Goal: Task Accomplishment & Management: Complete application form

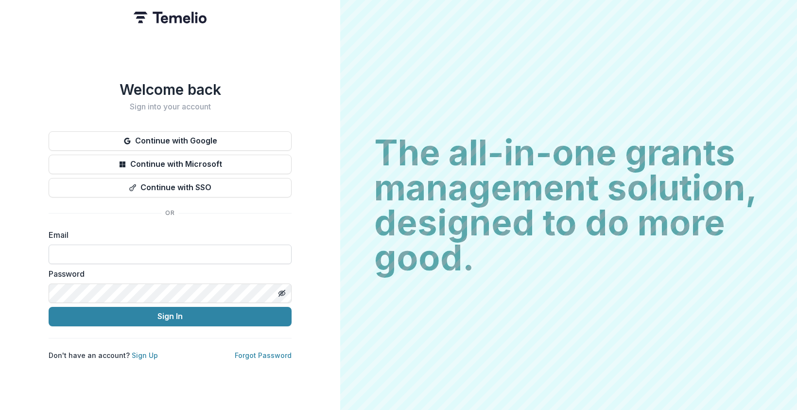
click at [206, 249] on input at bounding box center [170, 253] width 243 height 19
type input "**********"
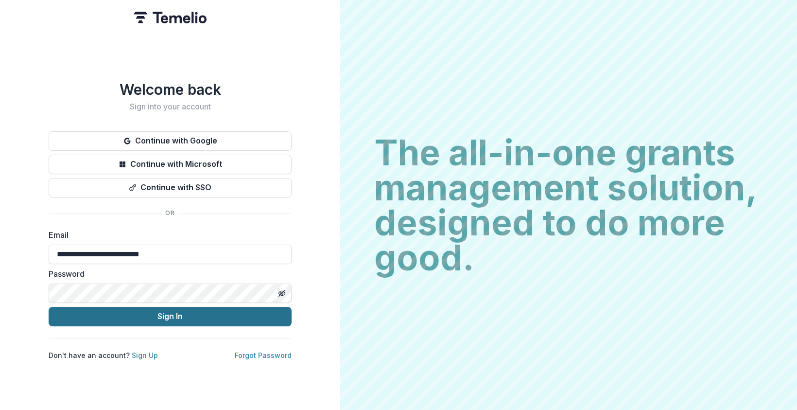
click at [202, 312] on button "Sign In" at bounding box center [170, 316] width 243 height 19
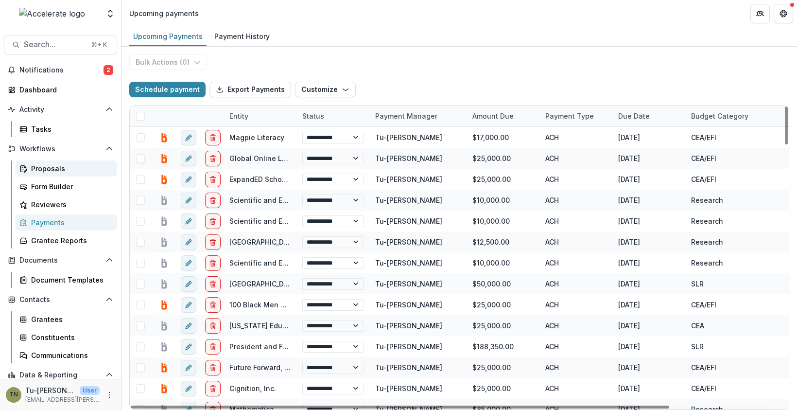
click at [70, 164] on div "Proposals" at bounding box center [70, 168] width 78 height 10
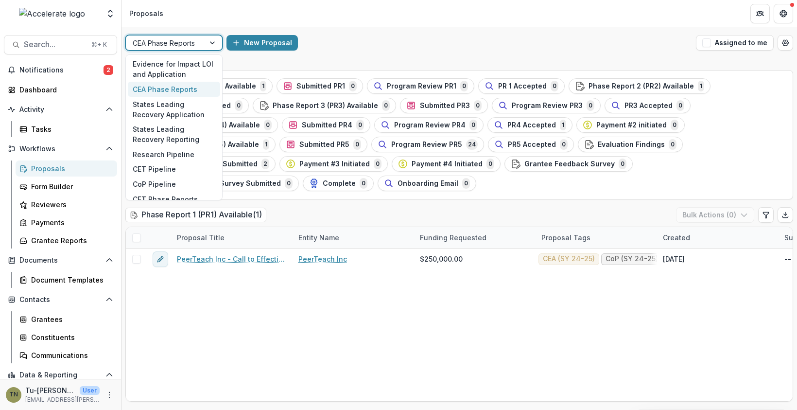
click at [196, 39] on div at bounding box center [165, 43] width 65 height 12
click at [182, 182] on div "CoP Pipeline" at bounding box center [174, 183] width 92 height 15
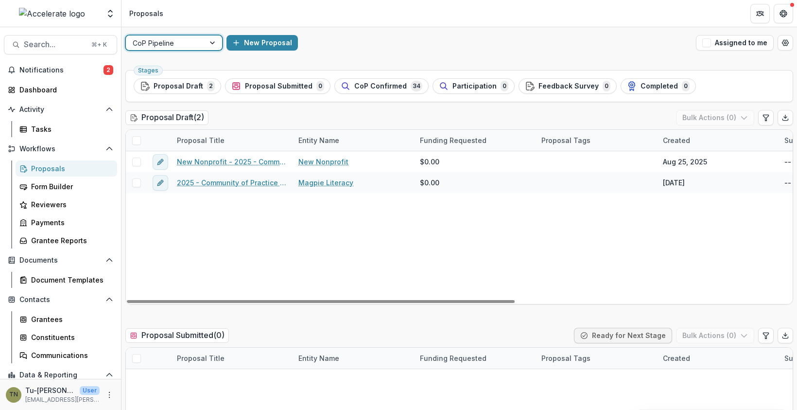
click at [419, 260] on div "New Nonprofit - 2025 - Community of Practice form New Nonprofit $0.00 Aug 25, 2…" at bounding box center [695, 227] width 1139 height 153
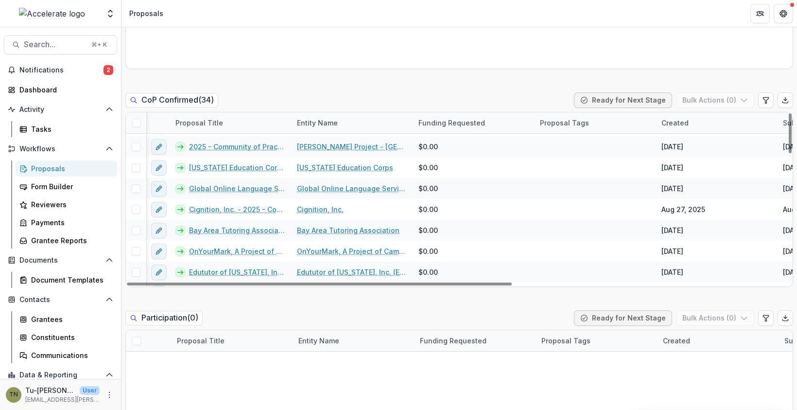
scroll to position [0, 1]
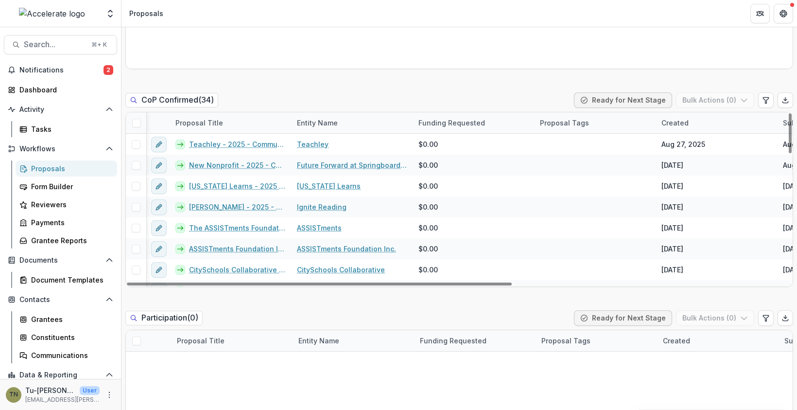
click at [308, 119] on div "Entity Name" at bounding box center [317, 123] width 52 height 10
click at [320, 160] on span "Sort Ascending" at bounding box center [336, 164] width 52 height 8
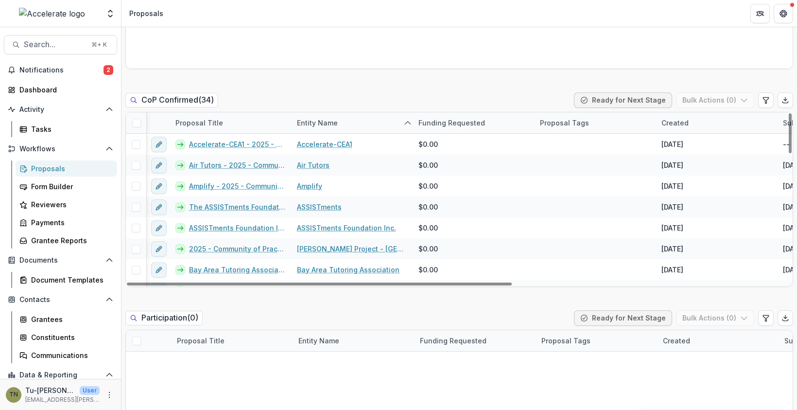
click at [356, 71] on div "Proposal Draft ( 2 ) Bulk Actions ( 0 ) Proposal Title Entity Name Funding Requ…" at bounding box center [459, 298] width 668 height 1283
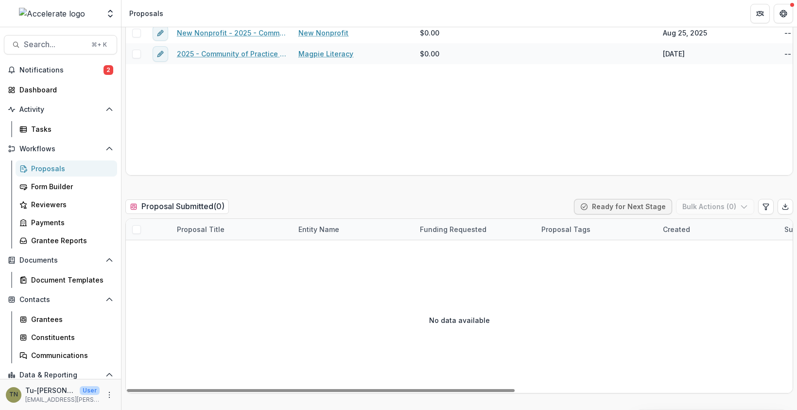
scroll to position [0, 0]
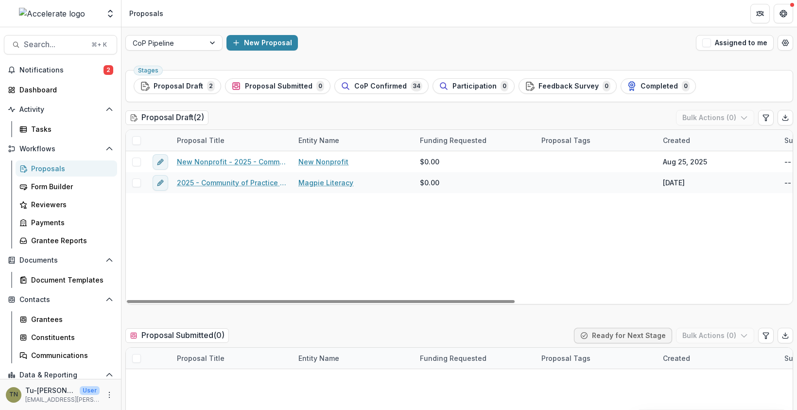
click at [341, 226] on div "New Nonprofit - 2025 - Community of Practice form New Nonprofit $0.00 Aug 25, 2…" at bounding box center [695, 227] width 1139 height 153
click at [204, 236] on div "New Nonprofit - 2025 - Community of Practice form New Nonprofit $0.00 Aug 25, 2…" at bounding box center [695, 227] width 1139 height 153
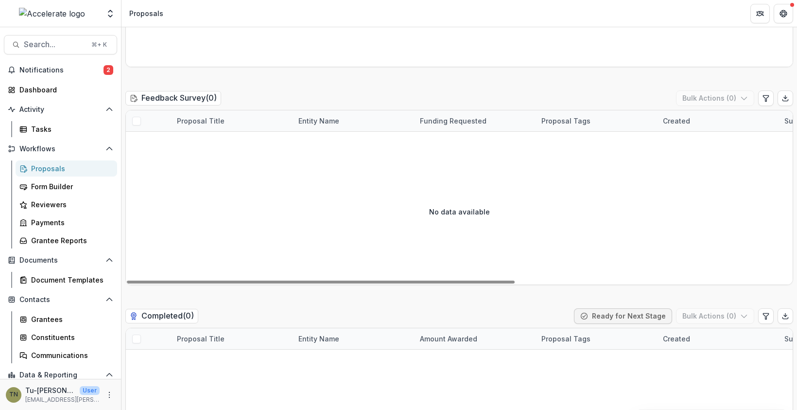
scroll to position [986, 0]
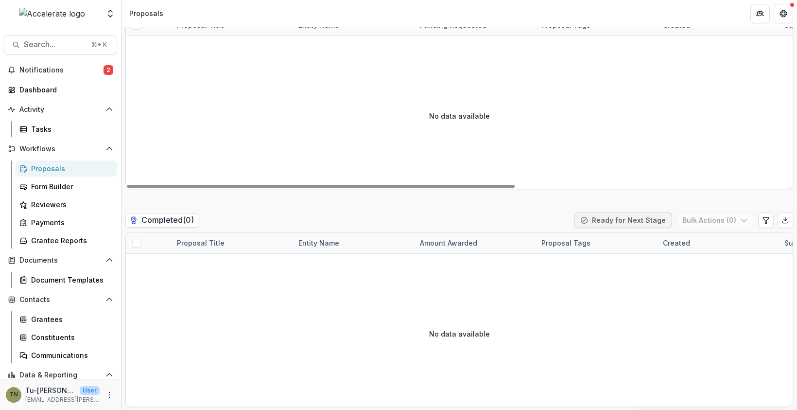
click at [355, 121] on div "No data available" at bounding box center [459, 116] width 667 height 146
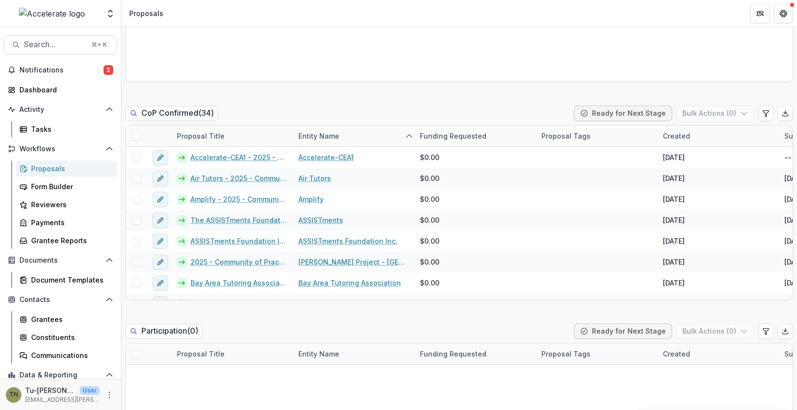
scroll to position [86, 0]
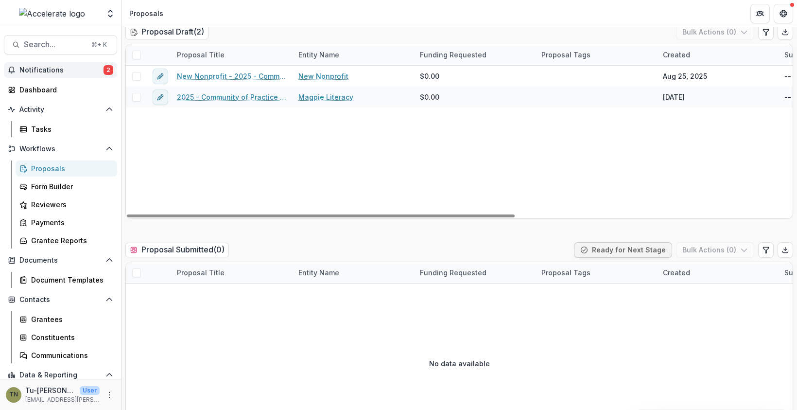
click at [71, 70] on span "Notifications" at bounding box center [61, 70] width 84 height 8
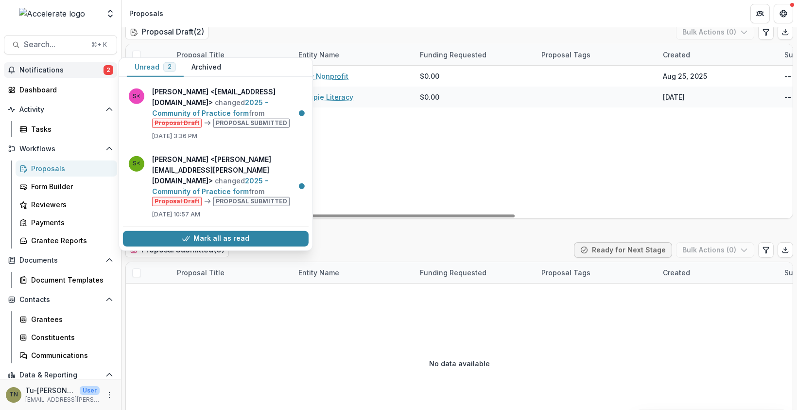
click at [371, 175] on div "New Nonprofit - 2025 - Community of Practice form New Nonprofit $0.00 Aug 25, 2…" at bounding box center [695, 142] width 1139 height 153
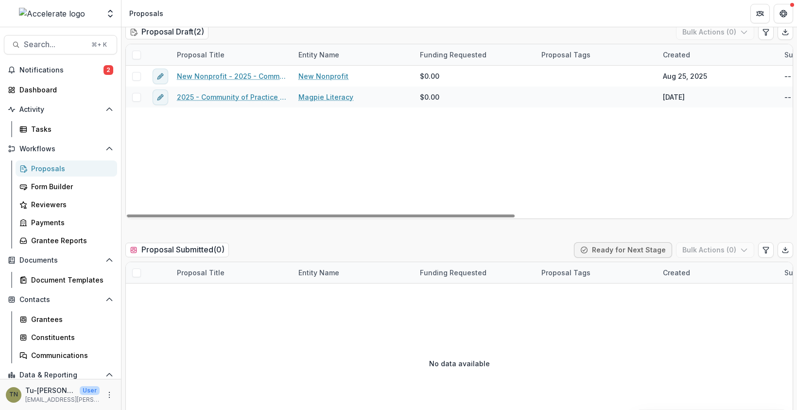
click at [346, 141] on div "New Nonprofit - 2025 - Community of Practice form New Nonprofit $0.00 Aug 25, 2…" at bounding box center [695, 142] width 1139 height 153
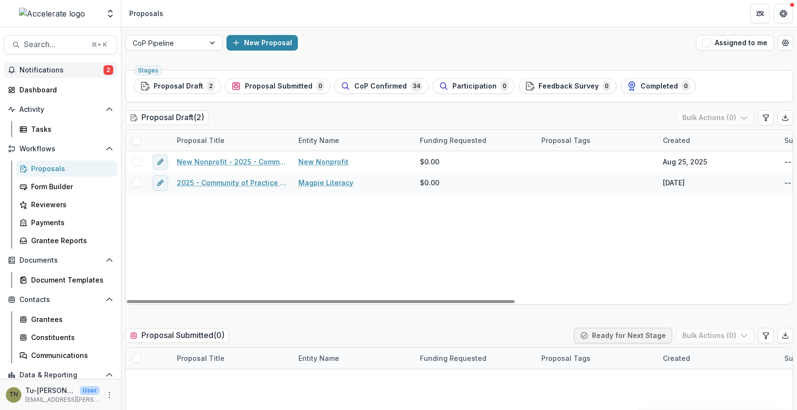
click at [63, 69] on span "Notifications" at bounding box center [61, 70] width 84 height 8
click at [375, 235] on div "New Nonprofit - 2025 - Community of Practice form New Nonprofit $0.00 Aug 25, 2…" at bounding box center [695, 227] width 1139 height 153
click at [387, 236] on div "New Nonprofit - 2025 - Community of Practice form New Nonprofit $0.00 Aug 25, 2…" at bounding box center [695, 227] width 1139 height 153
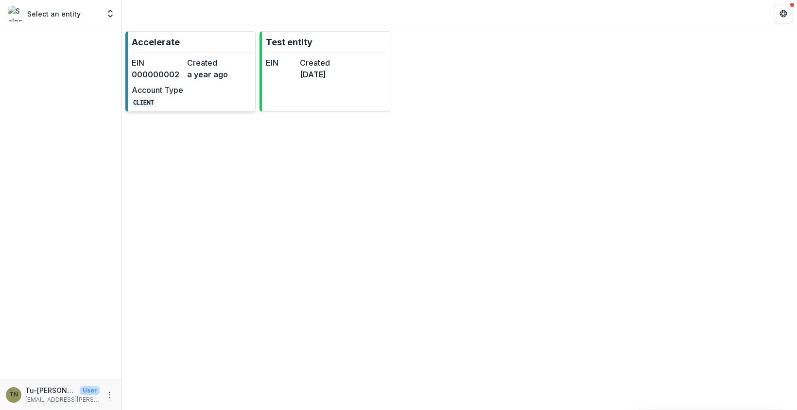
click at [200, 67] on dt "Created" at bounding box center [213, 63] width 52 height 12
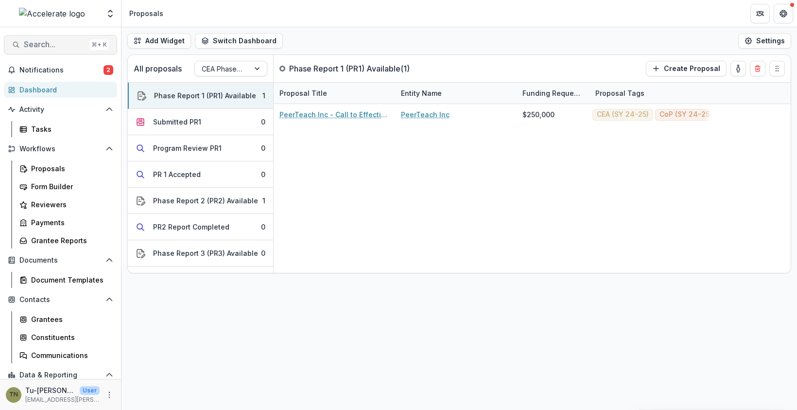
click at [67, 45] on span "Search..." at bounding box center [55, 44] width 62 height 9
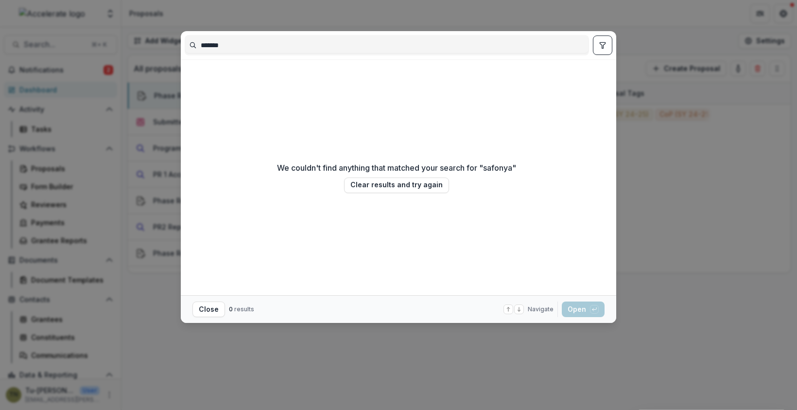
click at [208, 45] on input "*******" at bounding box center [386, 45] width 403 height 16
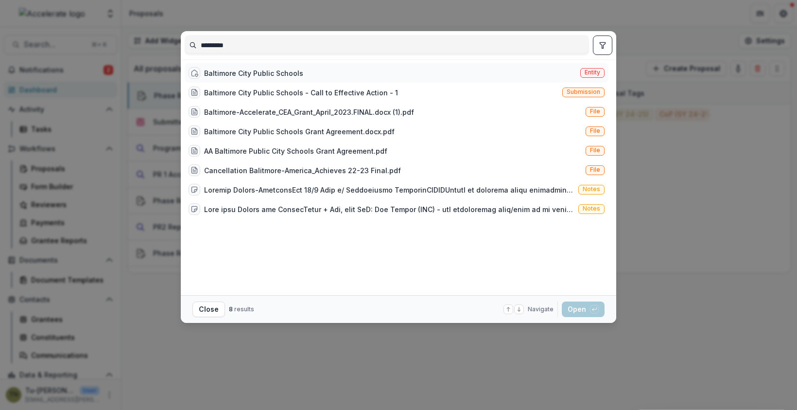
type input "*********"
click at [260, 69] on div "Baltimore City Public Schools" at bounding box center [253, 73] width 99 height 10
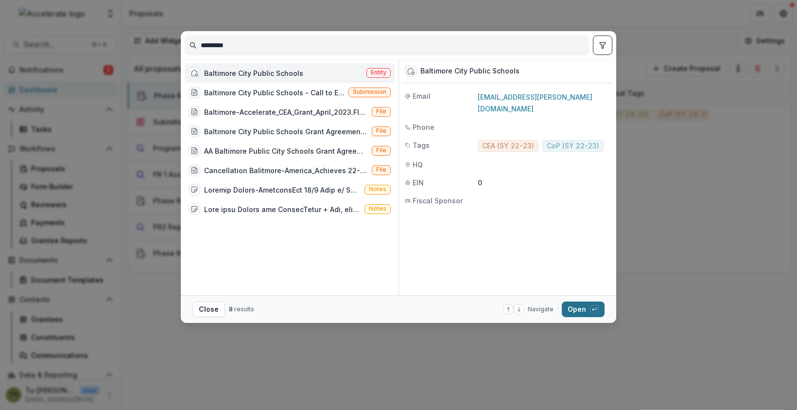
click at [570, 304] on button "Open with enter key" at bounding box center [583, 309] width 43 height 16
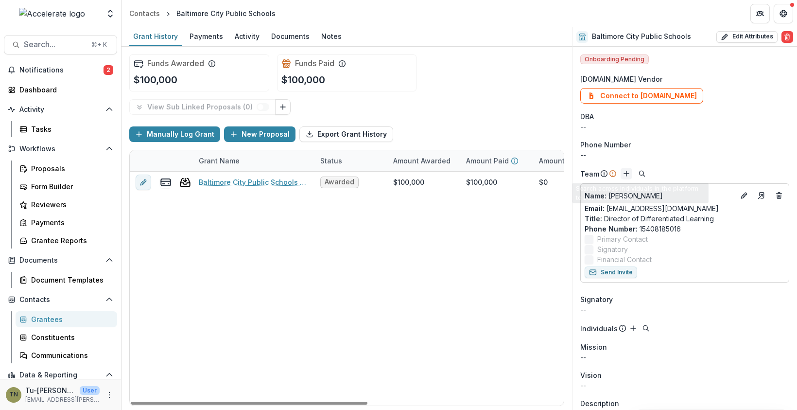
click at [627, 173] on line "Add" at bounding box center [626, 173] width 5 height 0
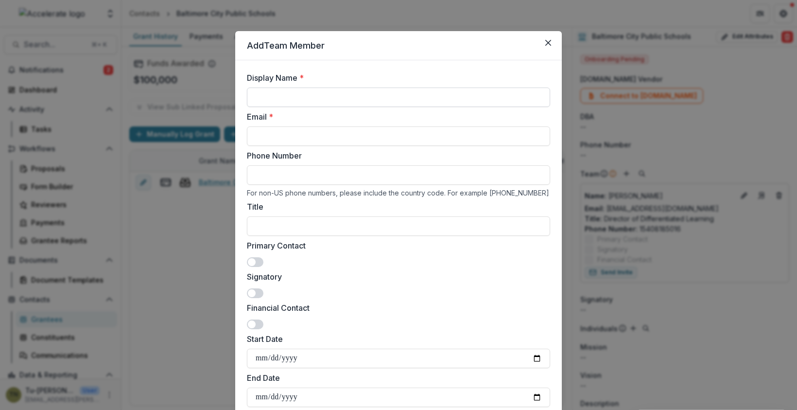
click at [368, 99] on input "Display Name *" at bounding box center [398, 96] width 303 height 19
click at [401, 130] on input "Email *" at bounding box center [398, 135] width 303 height 19
paste input "**********"
type input "**********"
click at [379, 101] on input "Display Name *" at bounding box center [398, 96] width 303 height 19
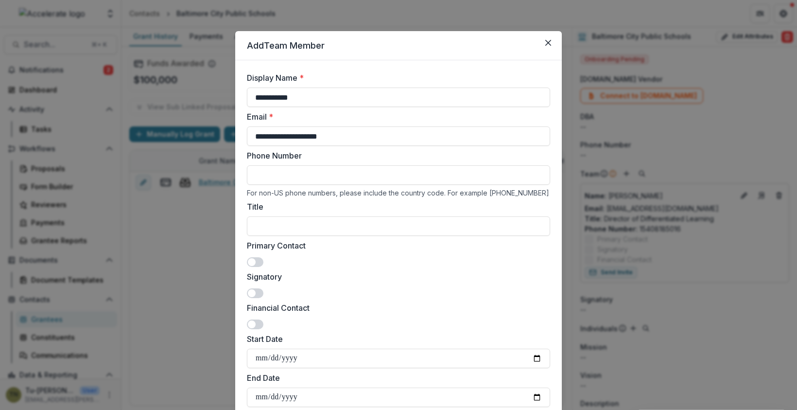
type input "**********"
click at [259, 260] on span at bounding box center [255, 262] width 17 height 10
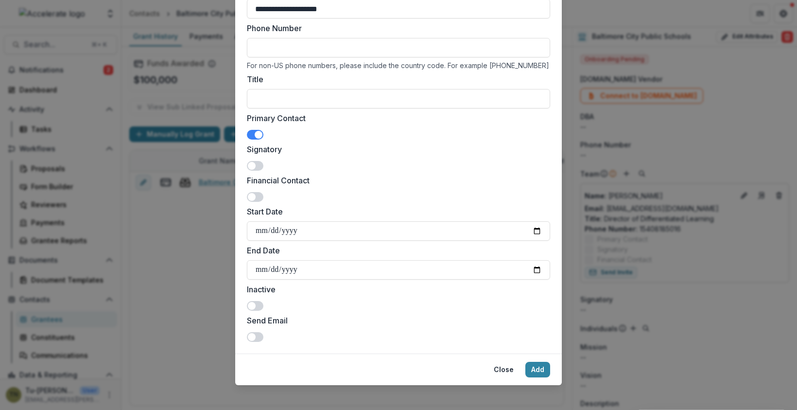
scroll to position [133, 0]
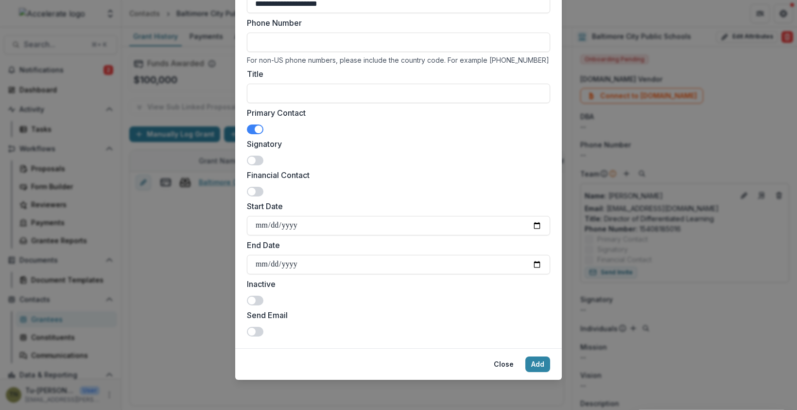
click at [256, 330] on span at bounding box center [255, 332] width 17 height 10
click at [537, 360] on button "Add" at bounding box center [537, 364] width 25 height 16
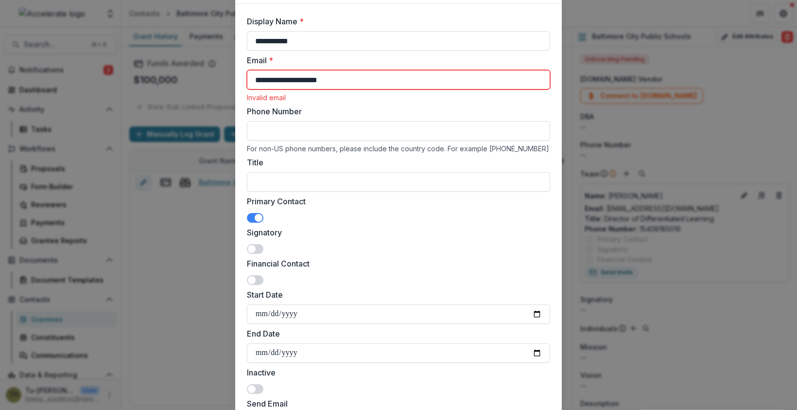
scroll to position [0, 0]
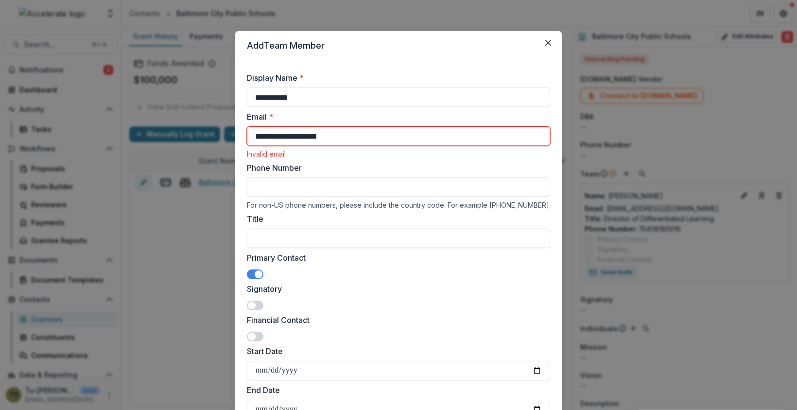
click at [255, 138] on input "**********" at bounding box center [398, 135] width 303 height 19
click at [358, 140] on input "**********" at bounding box center [398, 135] width 303 height 19
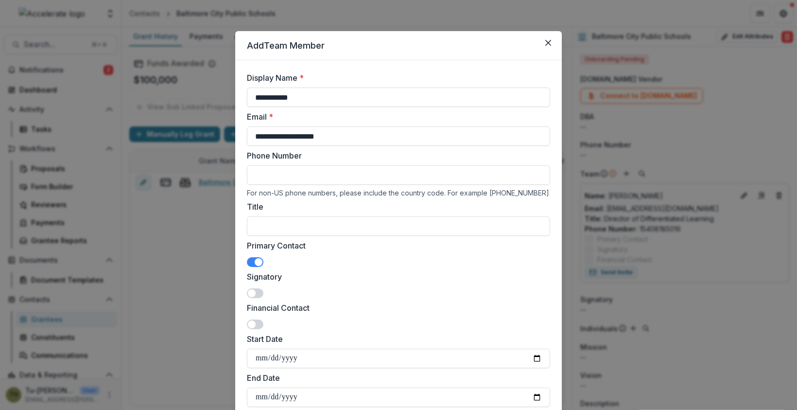
type input "**********"
click at [460, 160] on label "Phone Number" at bounding box center [395, 156] width 297 height 12
click at [460, 165] on input "Phone Number" at bounding box center [398, 174] width 303 height 19
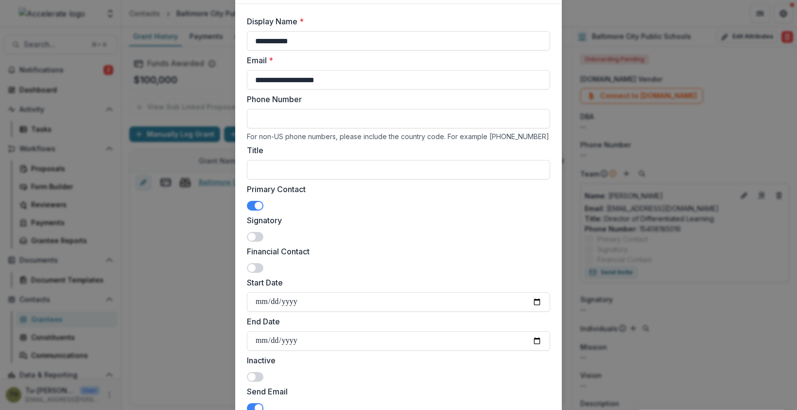
scroll to position [133, 0]
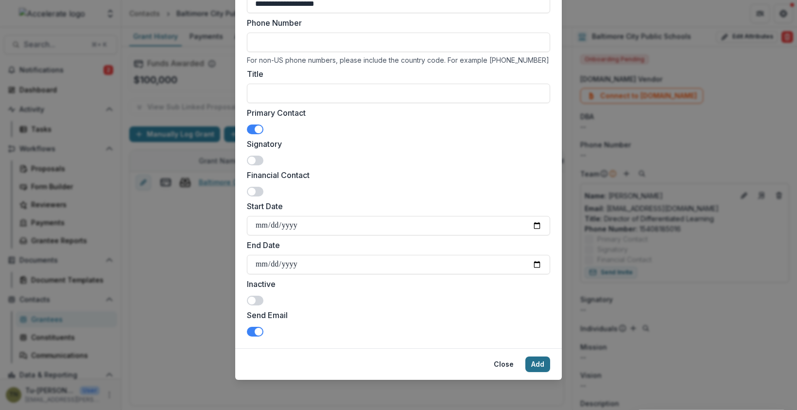
click at [542, 363] on button "Add" at bounding box center [537, 364] width 25 height 16
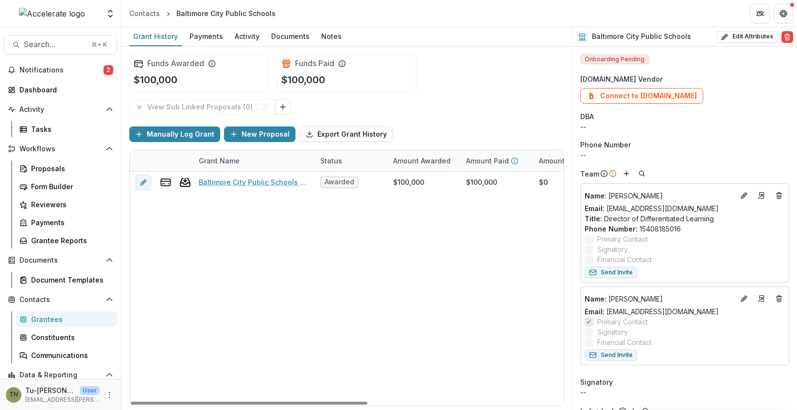
click at [335, 240] on div "Baltimore City Public Schools - Call to Effective Action - 1 Awarded $100,000 $…" at bounding box center [526, 289] width 792 height 234
click at [244, 131] on button "New Proposal" at bounding box center [259, 134] width 71 height 16
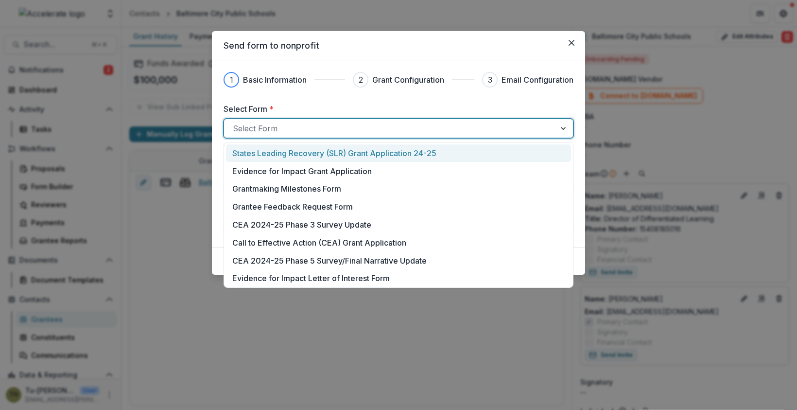
click at [284, 127] on div at bounding box center [390, 128] width 314 height 14
type input "***"
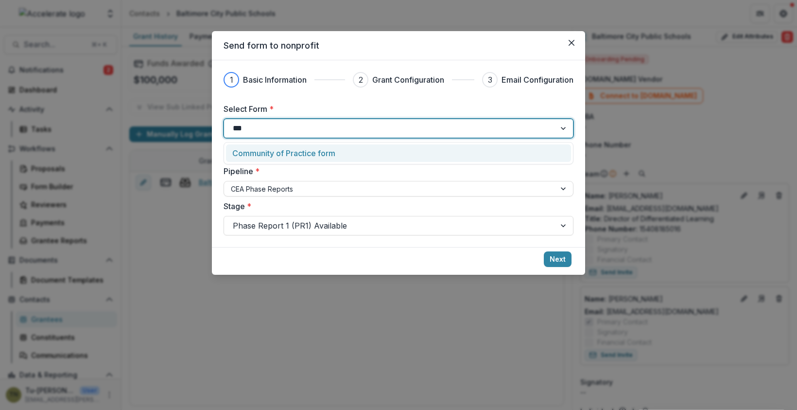
click at [313, 151] on p "Community of Practice form" at bounding box center [283, 153] width 103 height 12
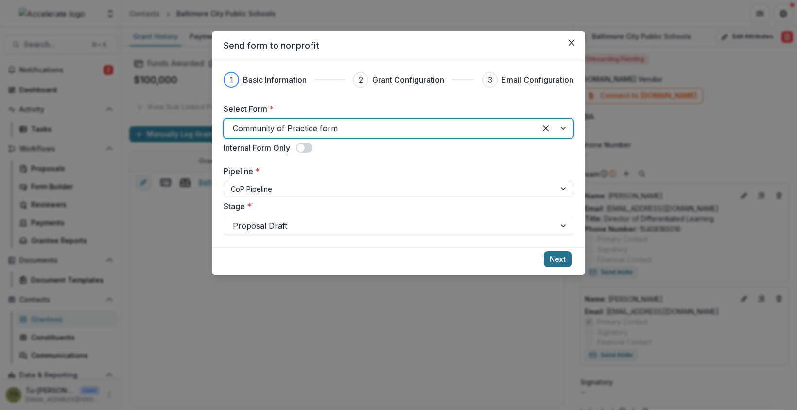
click at [557, 257] on button "Next" at bounding box center [558, 259] width 28 height 16
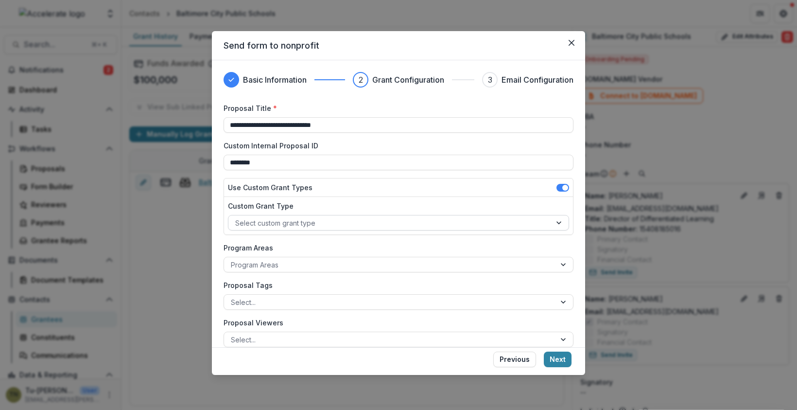
click at [339, 221] on div at bounding box center [389, 223] width 309 height 12
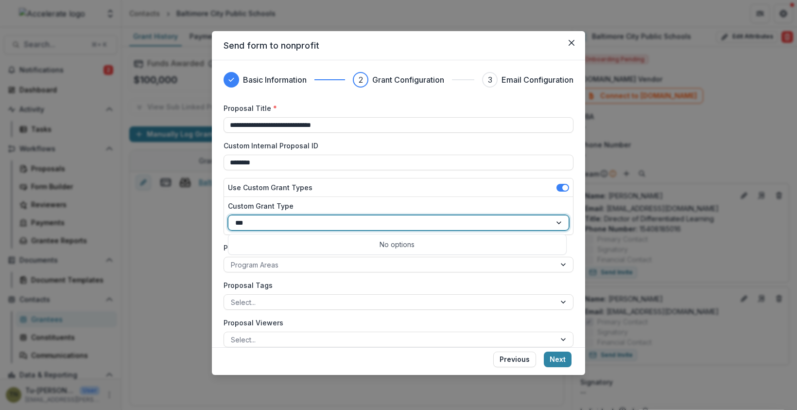
type input "**"
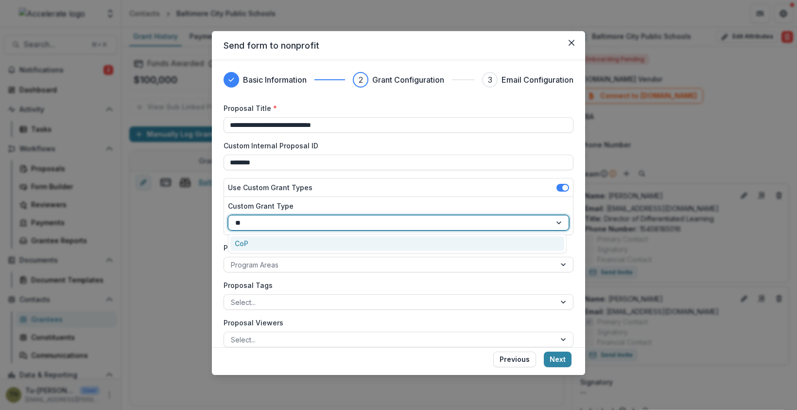
click at [291, 240] on div "CoP" at bounding box center [397, 243] width 334 height 15
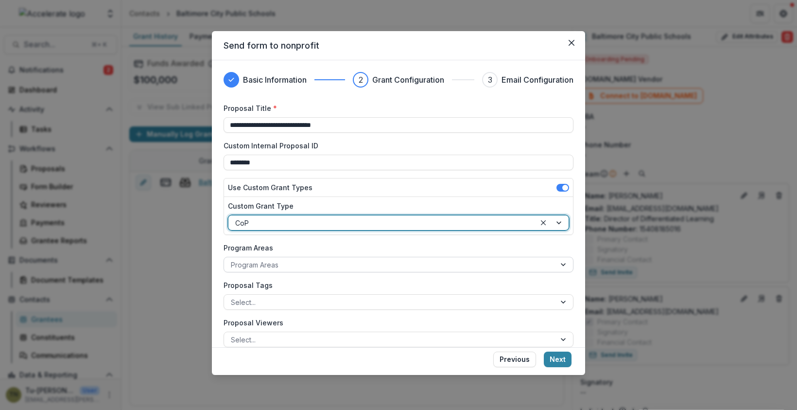
click at [291, 264] on div at bounding box center [390, 265] width 318 height 12
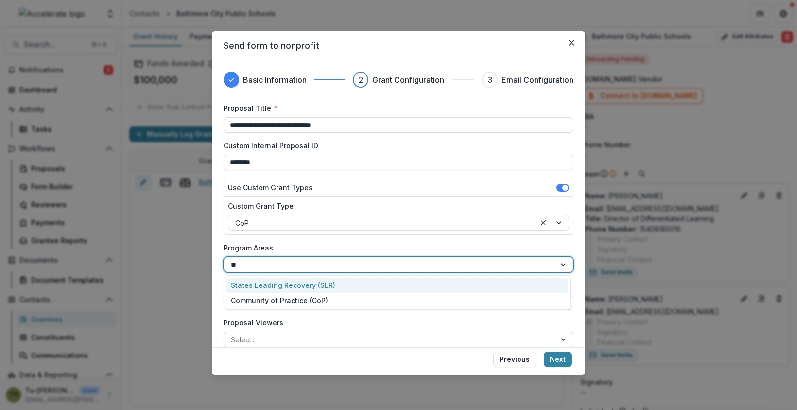
type input "***"
click at [291, 280] on div "Community of Practice (CoP)" at bounding box center [397, 284] width 342 height 15
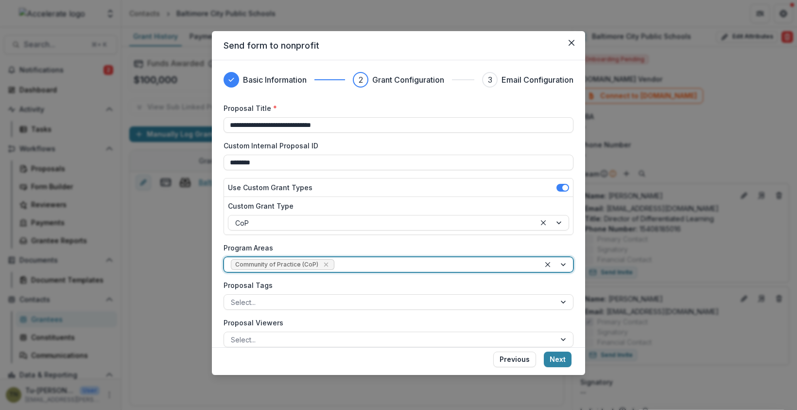
scroll to position [48, 0]
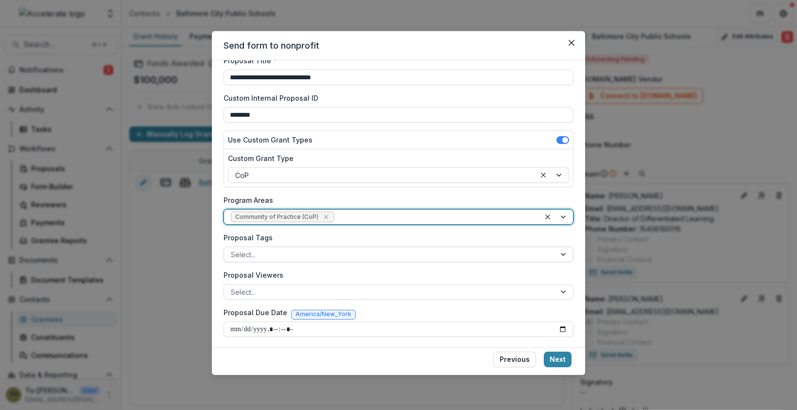
click at [311, 257] on div at bounding box center [390, 254] width 318 height 12
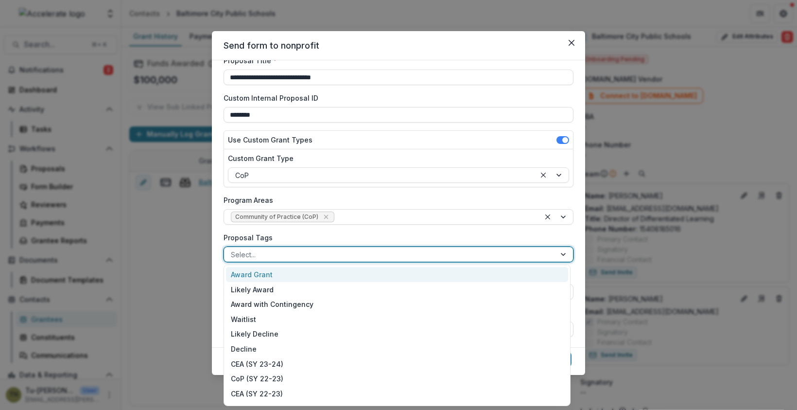
click at [312, 237] on label "Proposal Tags" at bounding box center [396, 237] width 344 height 10
click at [233, 249] on input "Proposal Tags" at bounding box center [232, 254] width 2 height 10
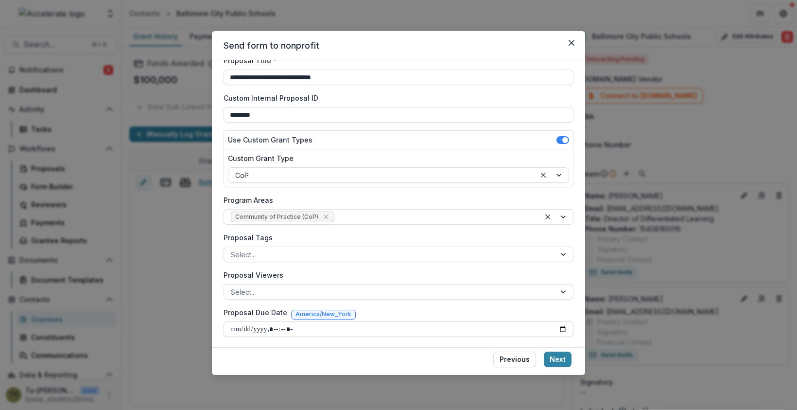
click at [560, 327] on input "Proposal Due Date" at bounding box center [399, 329] width 350 height 16
type input "**********"
click at [557, 356] on button "Next" at bounding box center [558, 359] width 28 height 16
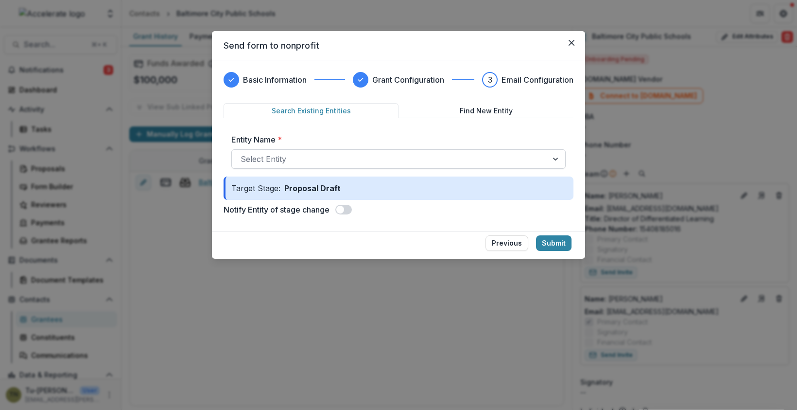
click at [312, 159] on div at bounding box center [390, 159] width 298 height 14
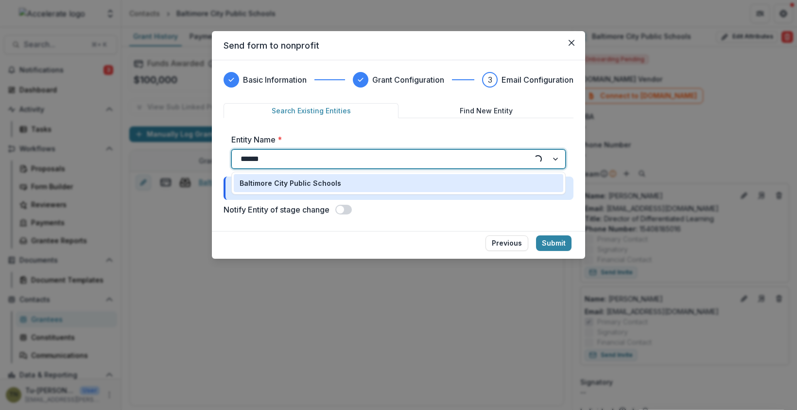
type input "*******"
click at [317, 179] on p "Baltimore City Public Schools" at bounding box center [291, 183] width 102 height 10
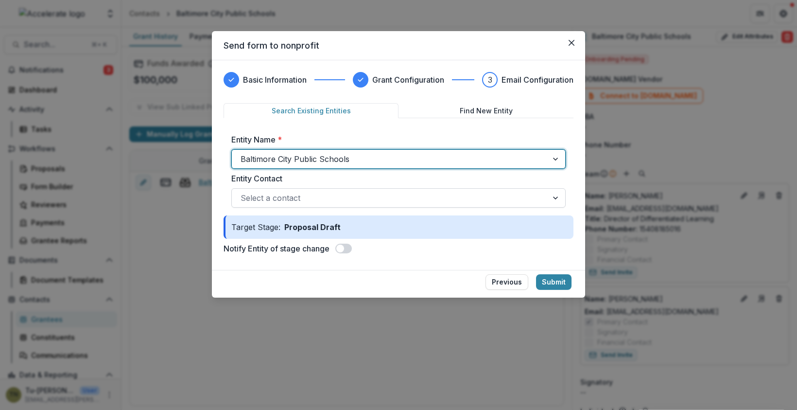
click at [321, 199] on div at bounding box center [390, 198] width 298 height 14
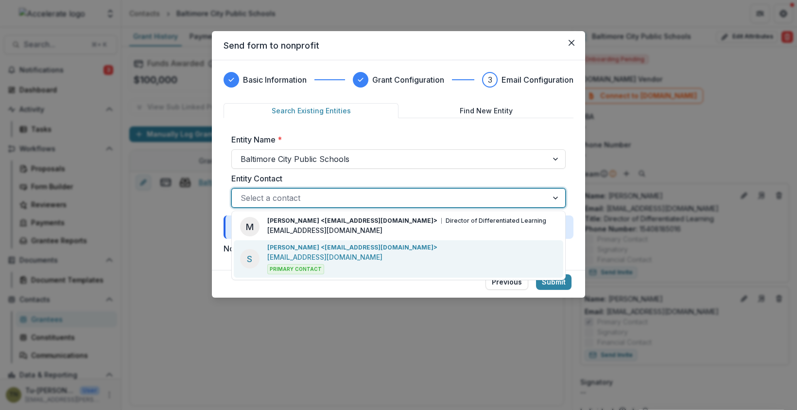
click at [320, 249] on p "[PERSON_NAME] <[EMAIL_ADDRESS][DOMAIN_NAME]>" at bounding box center [352, 247] width 170 height 9
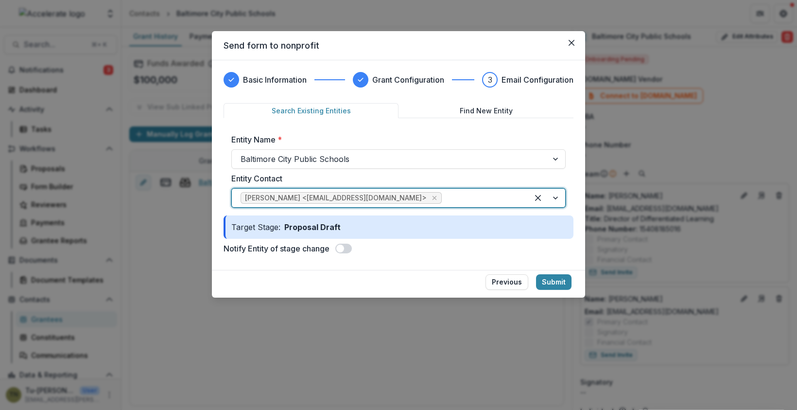
click at [348, 246] on span at bounding box center [343, 248] width 17 height 10
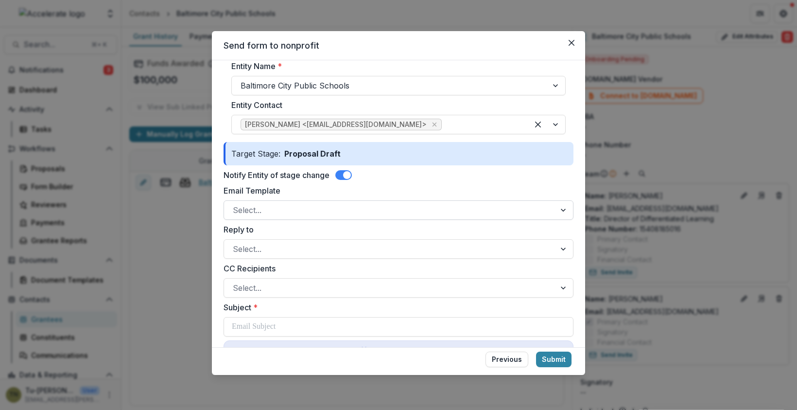
scroll to position [93, 0]
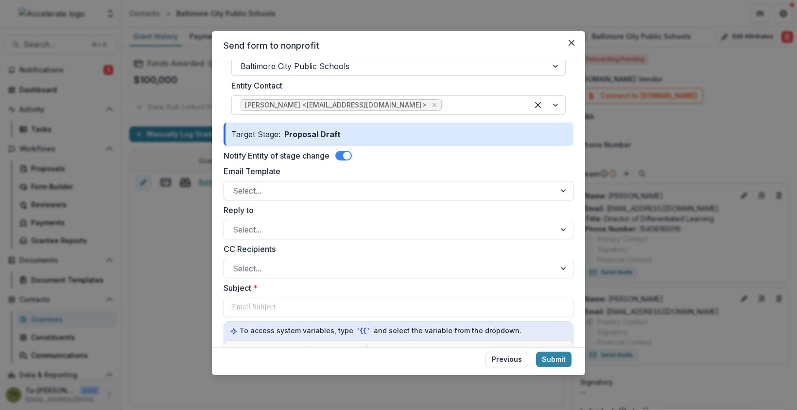
click at [358, 188] on div at bounding box center [390, 191] width 314 height 14
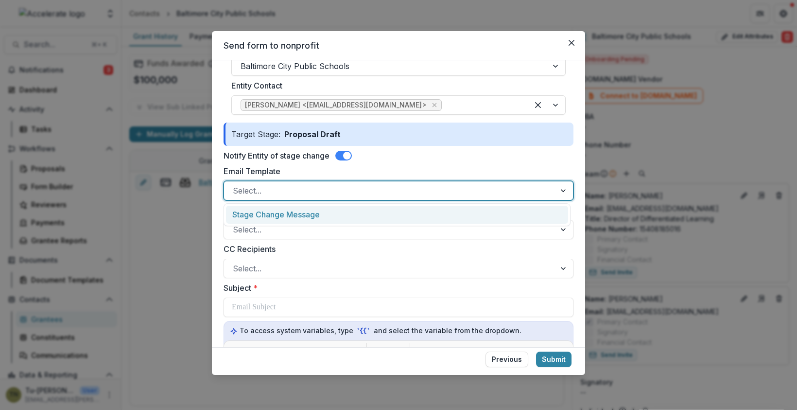
click at [356, 214] on div "Stage Change Message" at bounding box center [397, 215] width 342 height 18
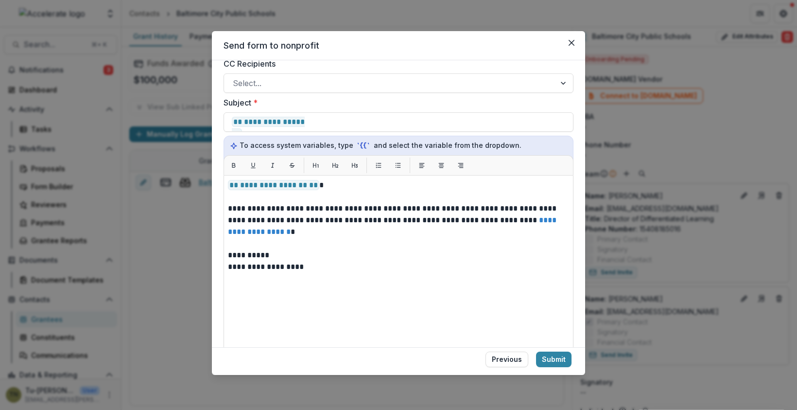
scroll to position [279, 0]
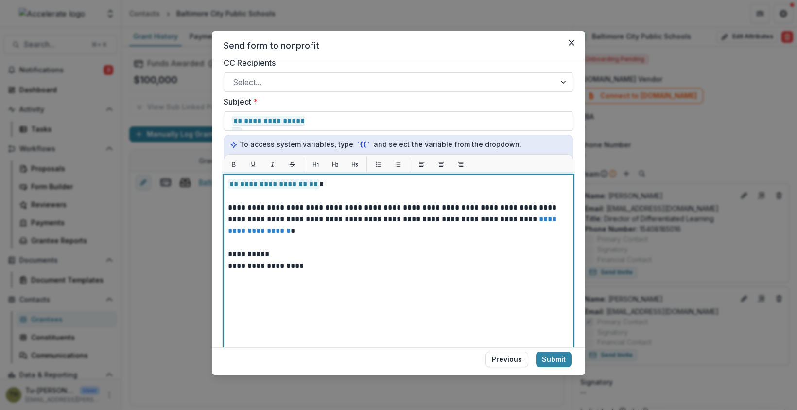
click at [333, 183] on p "**********" at bounding box center [397, 184] width 339 height 12
drag, startPoint x: 333, startPoint y: 183, endPoint x: 219, endPoint y: 173, distance: 115.1
click at [219, 173] on div "**********" at bounding box center [398, 203] width 373 height 287
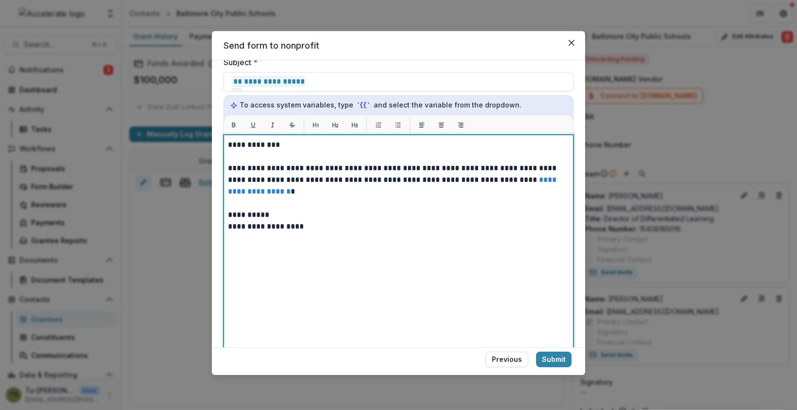
scroll to position [350, 0]
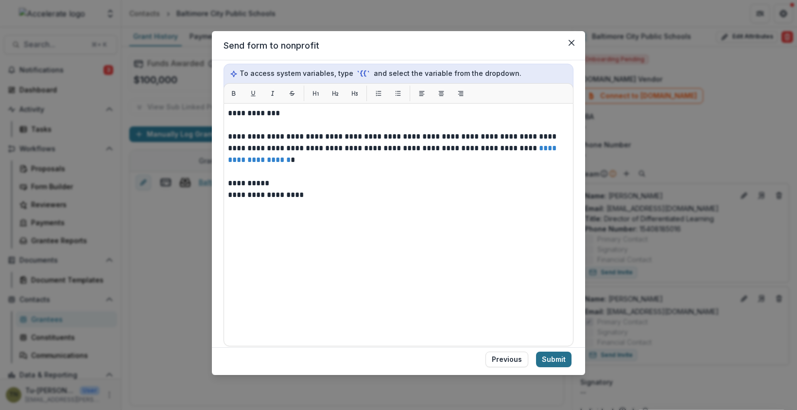
click at [544, 353] on button "Submit" at bounding box center [553, 359] width 35 height 16
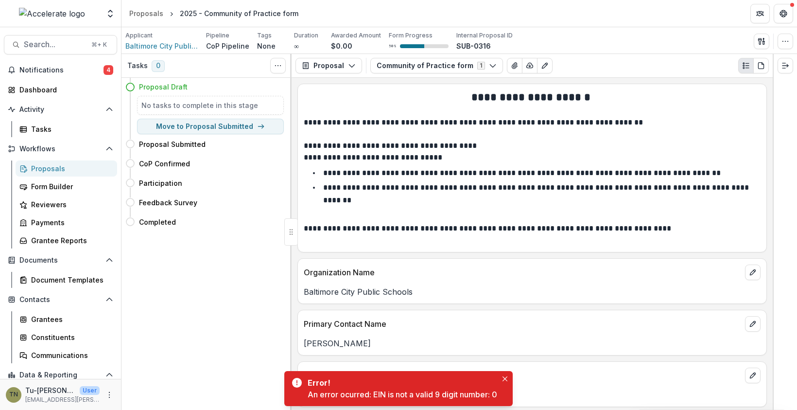
click at [458, 204] on li "**********" at bounding box center [537, 199] width 445 height 37
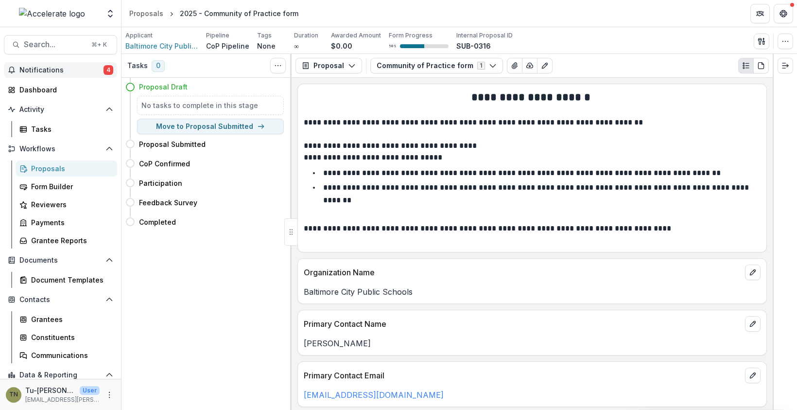
click at [67, 68] on span "Notifications" at bounding box center [61, 70] width 84 height 8
click at [397, 172] on p "**********" at bounding box center [522, 172] width 398 height 7
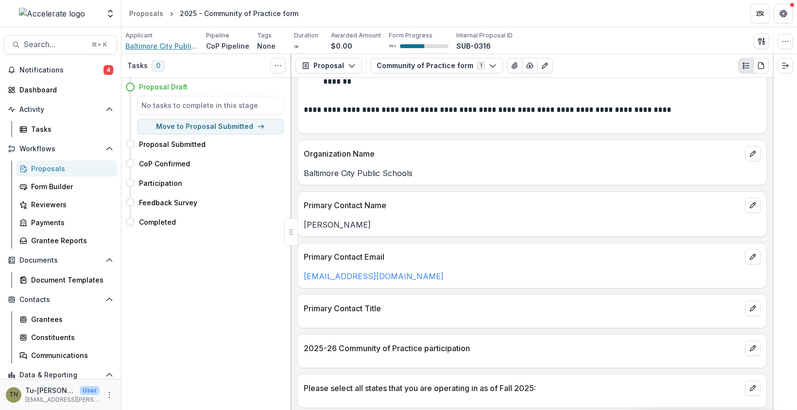
click at [178, 46] on span "Baltimore City Public Schools" at bounding box center [161, 46] width 73 height 10
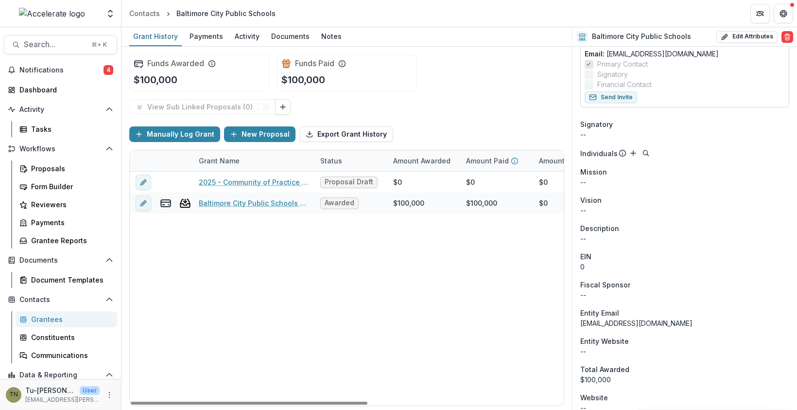
scroll to position [264, 0]
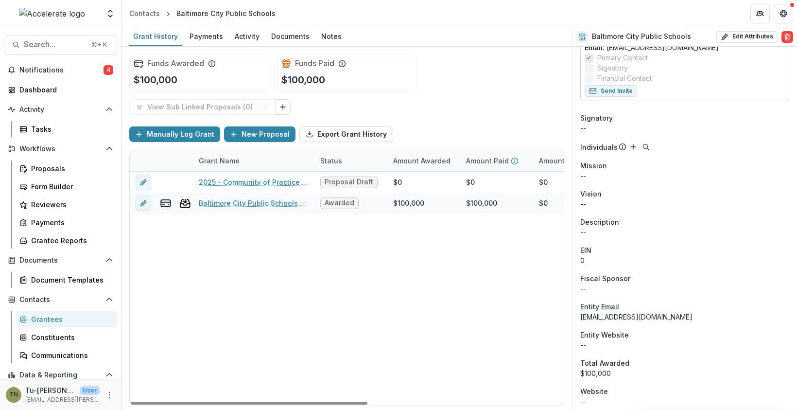
click at [326, 310] on div "2025 - Community of Practice form Proposal Draft $0 $0 $0 -- -- $0 CoP Baltimor…" at bounding box center [526, 289] width 792 height 234
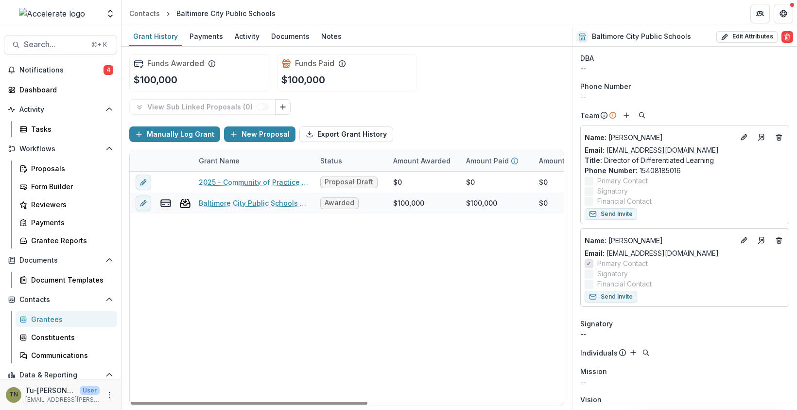
scroll to position [0, 0]
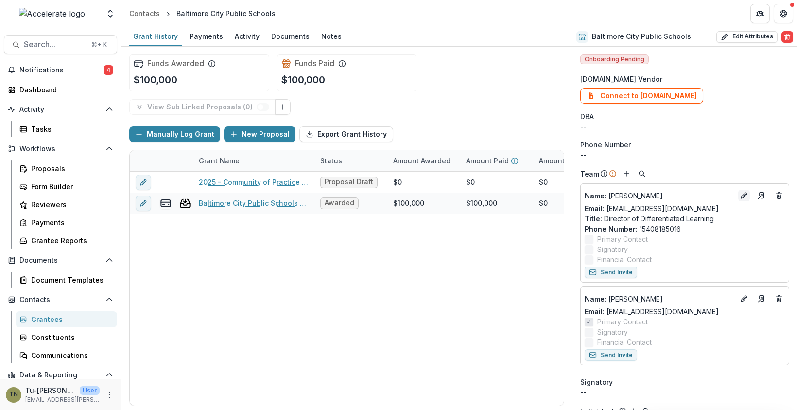
click at [740, 194] on icon "Edit" at bounding box center [744, 195] width 8 height 8
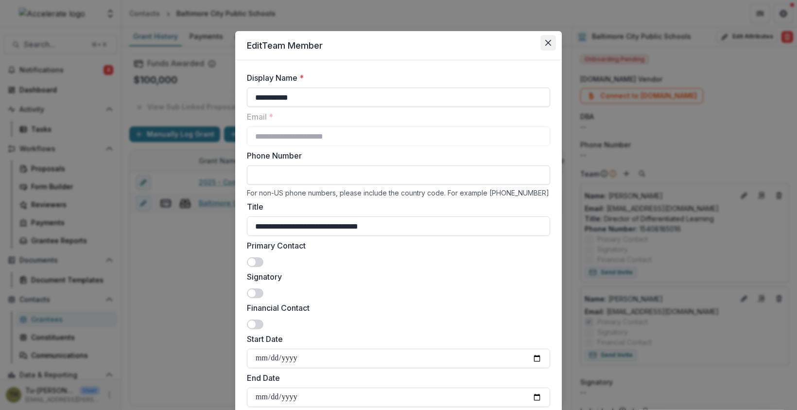
click at [545, 44] on icon "Close" at bounding box center [548, 43] width 6 height 6
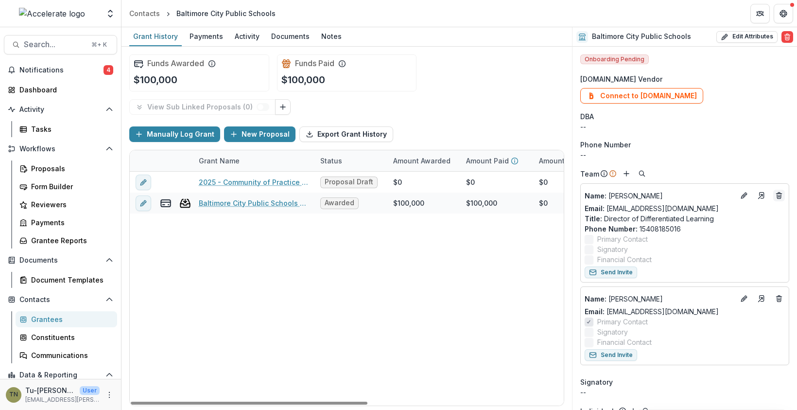
click at [779, 193] on icon "Deletes" at bounding box center [779, 195] width 8 height 8
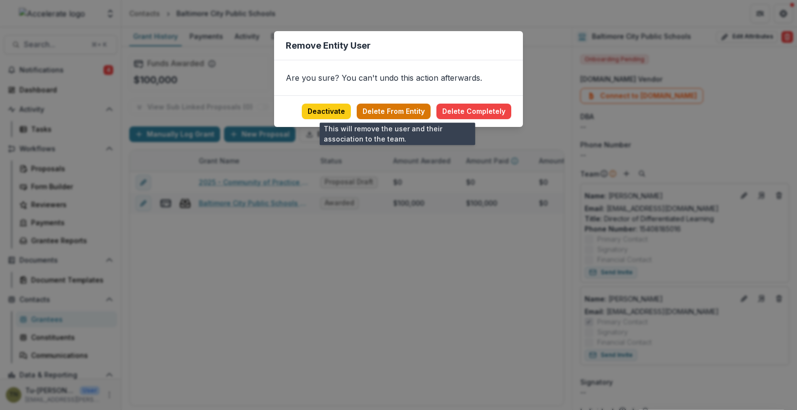
click at [402, 109] on button "Delete From Entity" at bounding box center [394, 112] width 74 height 16
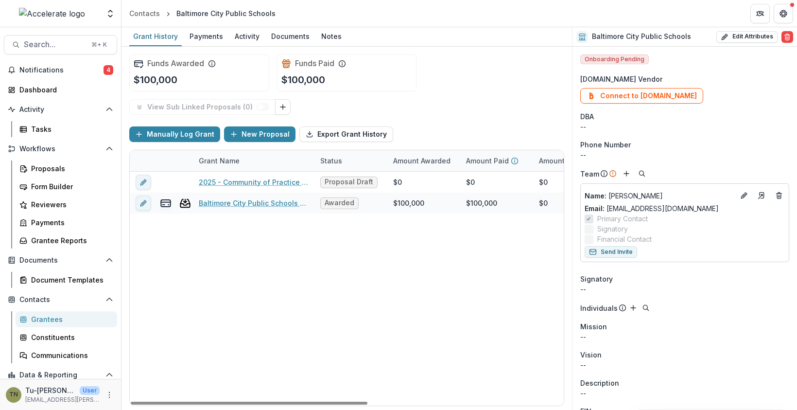
click at [487, 272] on div "2025 - Community of Practice form Proposal Draft $0 $0 $0 -- -- $0 CoP Baltimor…" at bounding box center [526, 289] width 792 height 234
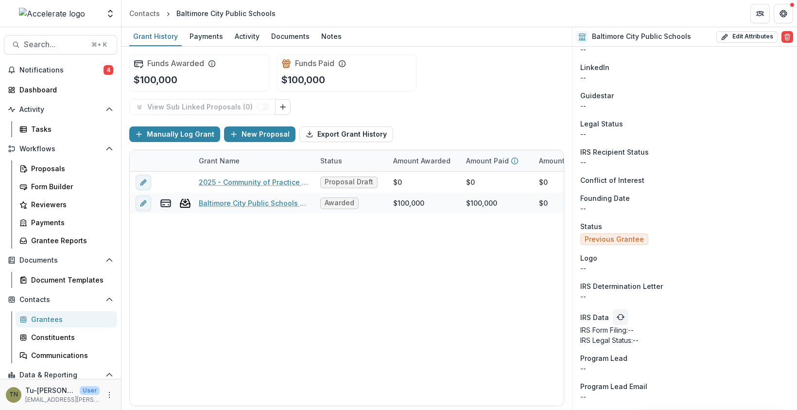
scroll to position [747, 0]
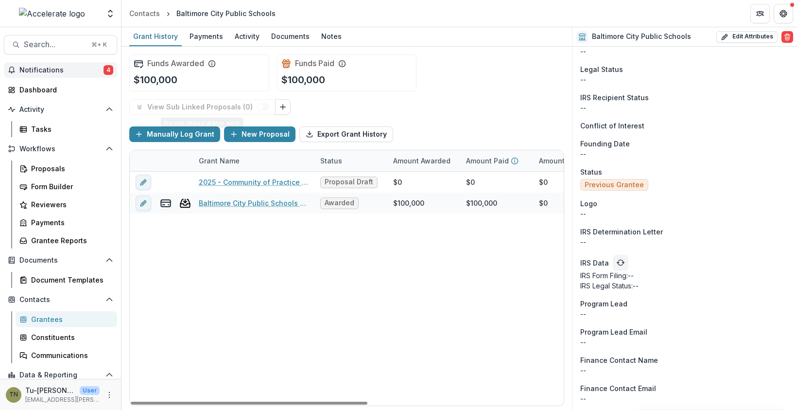
click at [66, 67] on span "Notifications" at bounding box center [61, 70] width 84 height 8
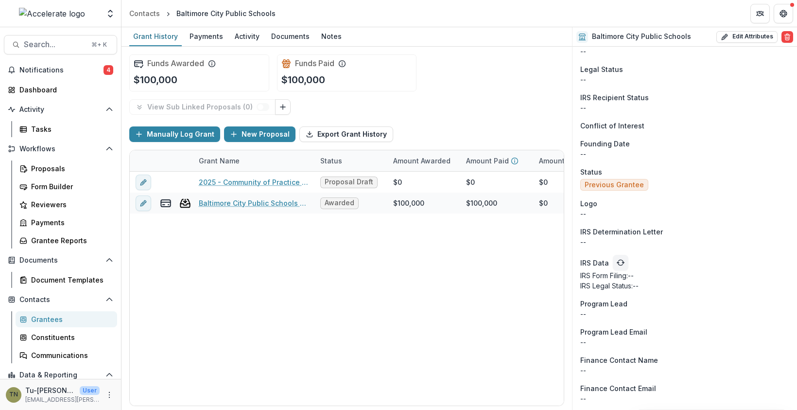
click at [424, 86] on div "Funds Awarded $100,000 Funds Paid $100,000" at bounding box center [346, 73] width 435 height 52
click at [206, 35] on div "Payments" at bounding box center [206, 36] width 41 height 14
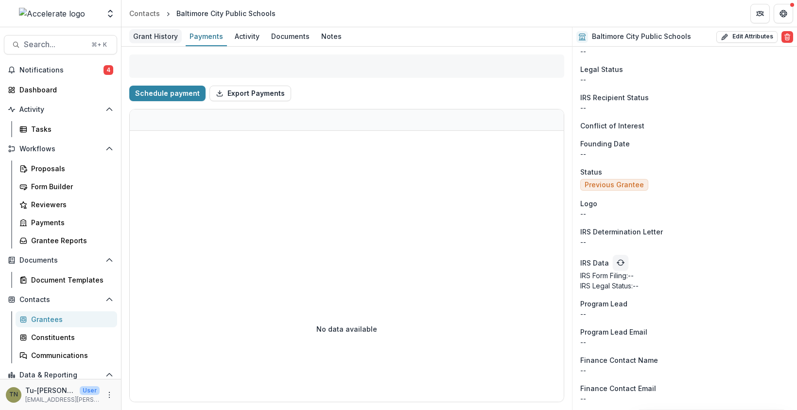
select select "****"
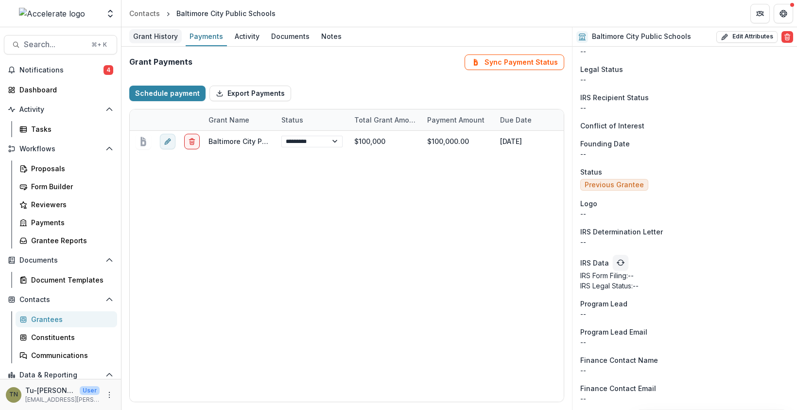
click at [155, 35] on div "Grant History" at bounding box center [155, 36] width 52 height 14
